Goal: Task Accomplishment & Management: Complete application form

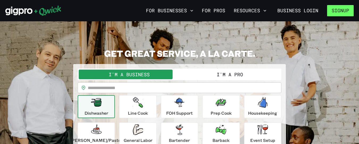
scroll to position [1, 0]
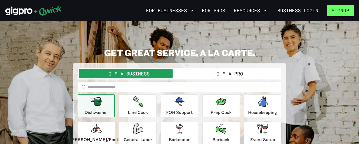
click at [342, 11] on button "Signup" at bounding box center [340, 10] width 27 height 11
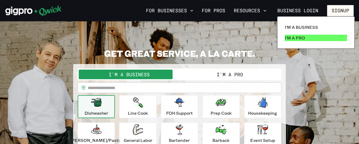
click at [296, 38] on p "I'm a Pro" at bounding box center [295, 38] width 20 height 6
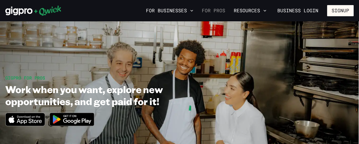
scroll to position [1, 0]
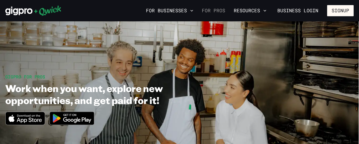
click at [222, 10] on link "For Pros" at bounding box center [214, 10] width 28 height 9
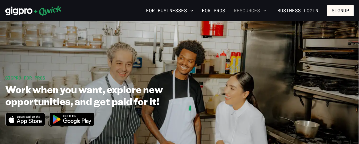
click at [265, 10] on icon "button" at bounding box center [264, 10] width 5 height 5
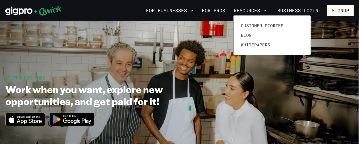
click at [227, 34] on div at bounding box center [179, 72] width 359 height 144
